Goal: Information Seeking & Learning: Learn about a topic

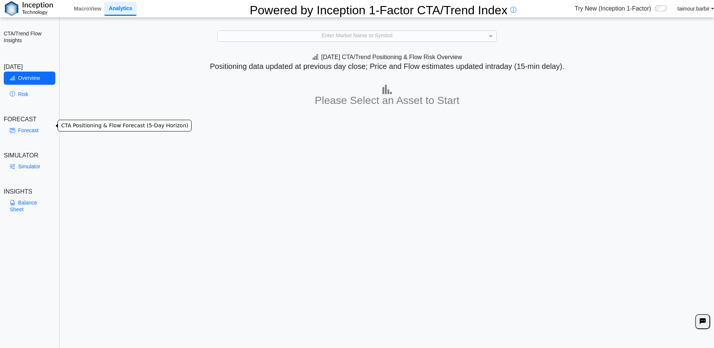
click at [30, 130] on link "Forecast" at bounding box center [30, 130] width 52 height 13
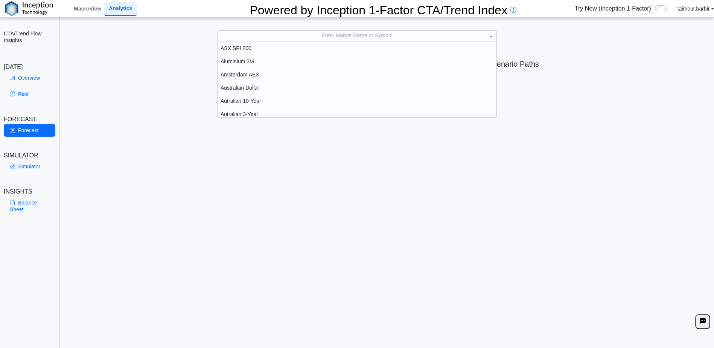
click at [329, 35] on div "Enter Market Name or Symbol" at bounding box center [356, 36] width 279 height 11
type input "****"
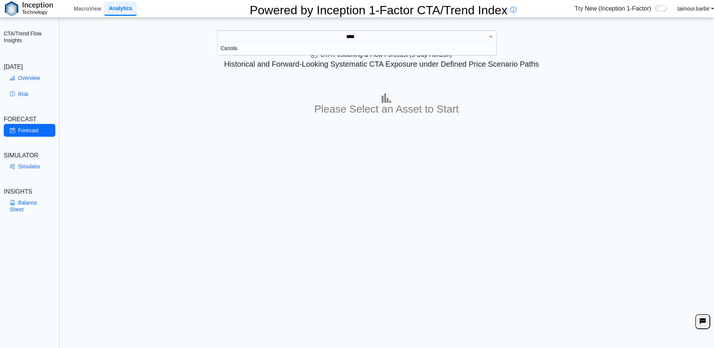
scroll to position [8, 273]
click at [230, 46] on div "Canola" at bounding box center [356, 48] width 279 height 13
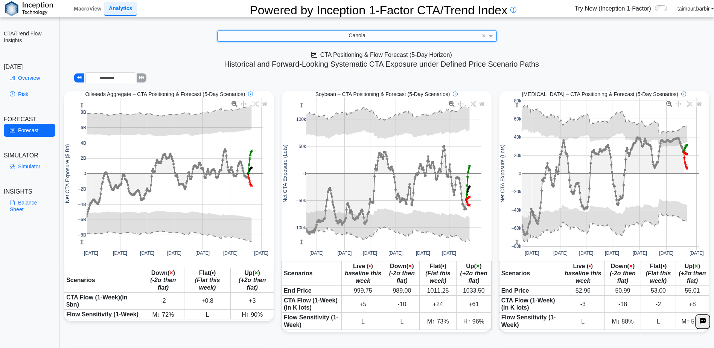
scroll to position [188, 0]
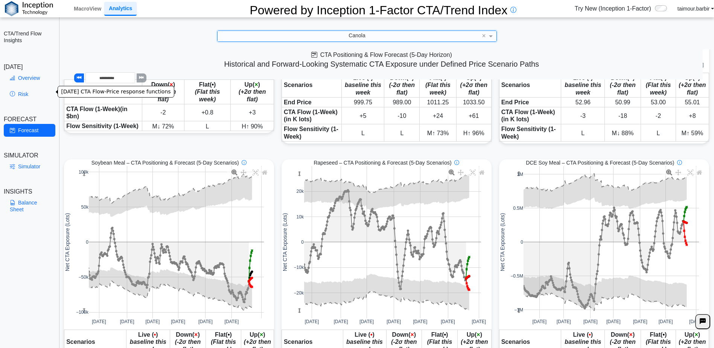
click at [23, 90] on link "Risk" at bounding box center [30, 94] width 52 height 13
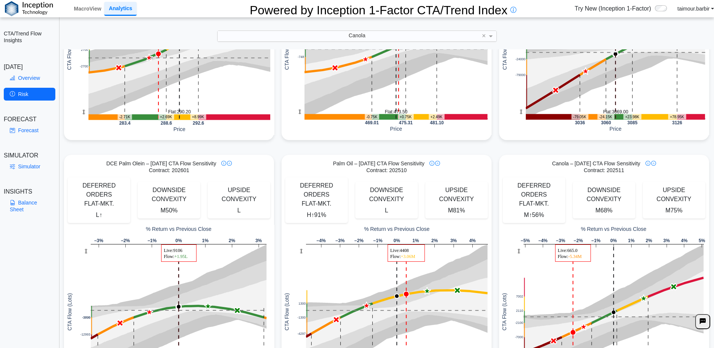
scroll to position [564, 0]
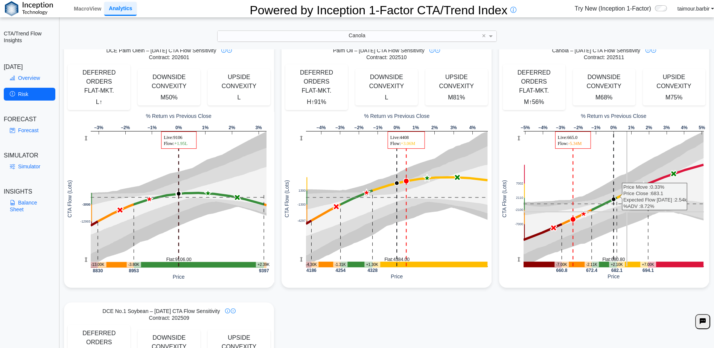
drag, startPoint x: 622, startPoint y: 140, endPoint x: 541, endPoint y: 293, distance: 173.5
click at [532, 299] on div "Oilseeds Aggregate – Today's CTA Flow Sensitivity DEFERRED ORDERS FLAT-MKT. M ↑…" at bounding box center [386, 36] width 652 height 1045
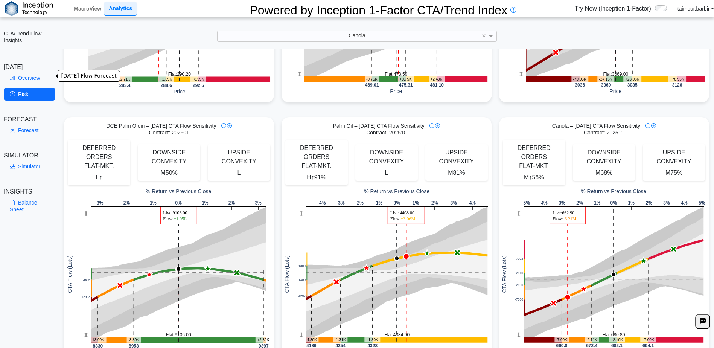
click at [31, 71] on link "Overview" at bounding box center [30, 77] width 52 height 13
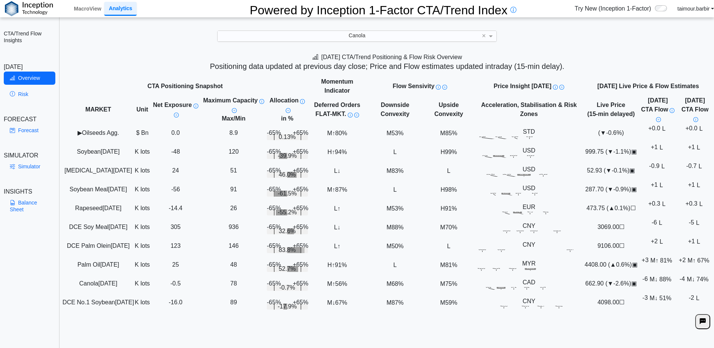
scroll to position [11, 0]
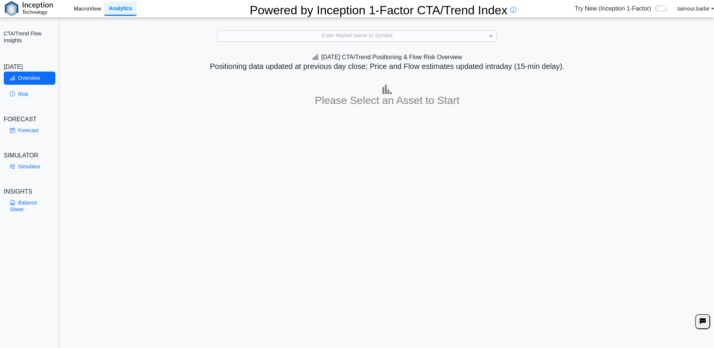
click at [90, 5] on link "MacroView" at bounding box center [87, 8] width 33 height 13
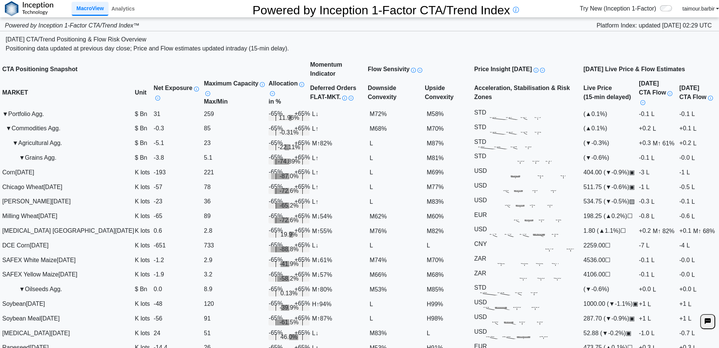
scroll to position [309, 0]
